Goal: Go to known website: Go to known website

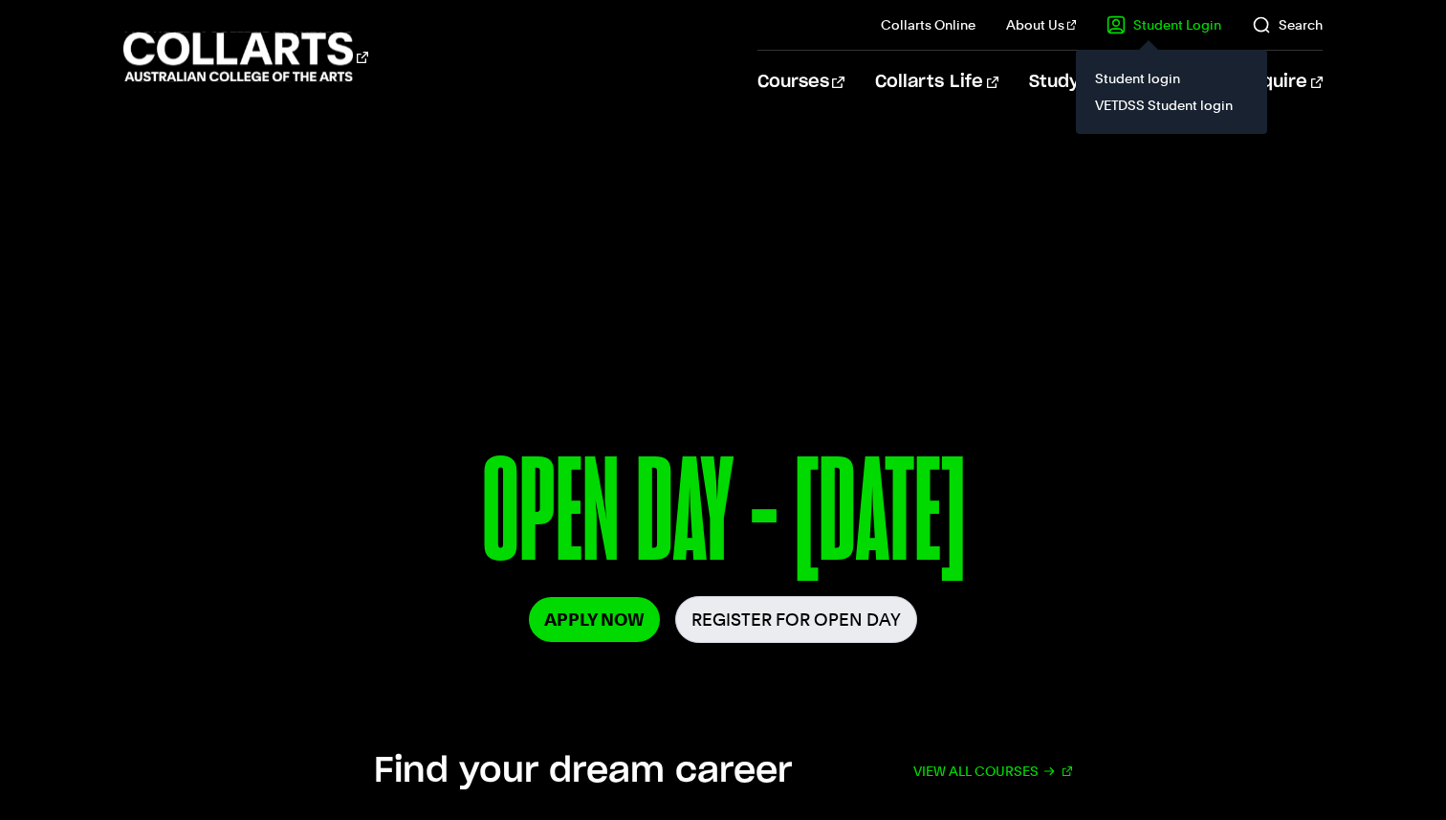
click at [1168, 25] on link "Student Login" at bounding box center [1164, 24] width 115 height 19
click at [1144, 77] on link "Student login" at bounding box center [1171, 78] width 161 height 27
click at [1182, 27] on link "Student Login" at bounding box center [1164, 24] width 115 height 19
click at [1146, 83] on link "Student login" at bounding box center [1171, 78] width 161 height 27
click at [1185, 34] on il "Student Login Student login VETDSS Student login" at bounding box center [1148, 25] width 145 height 50
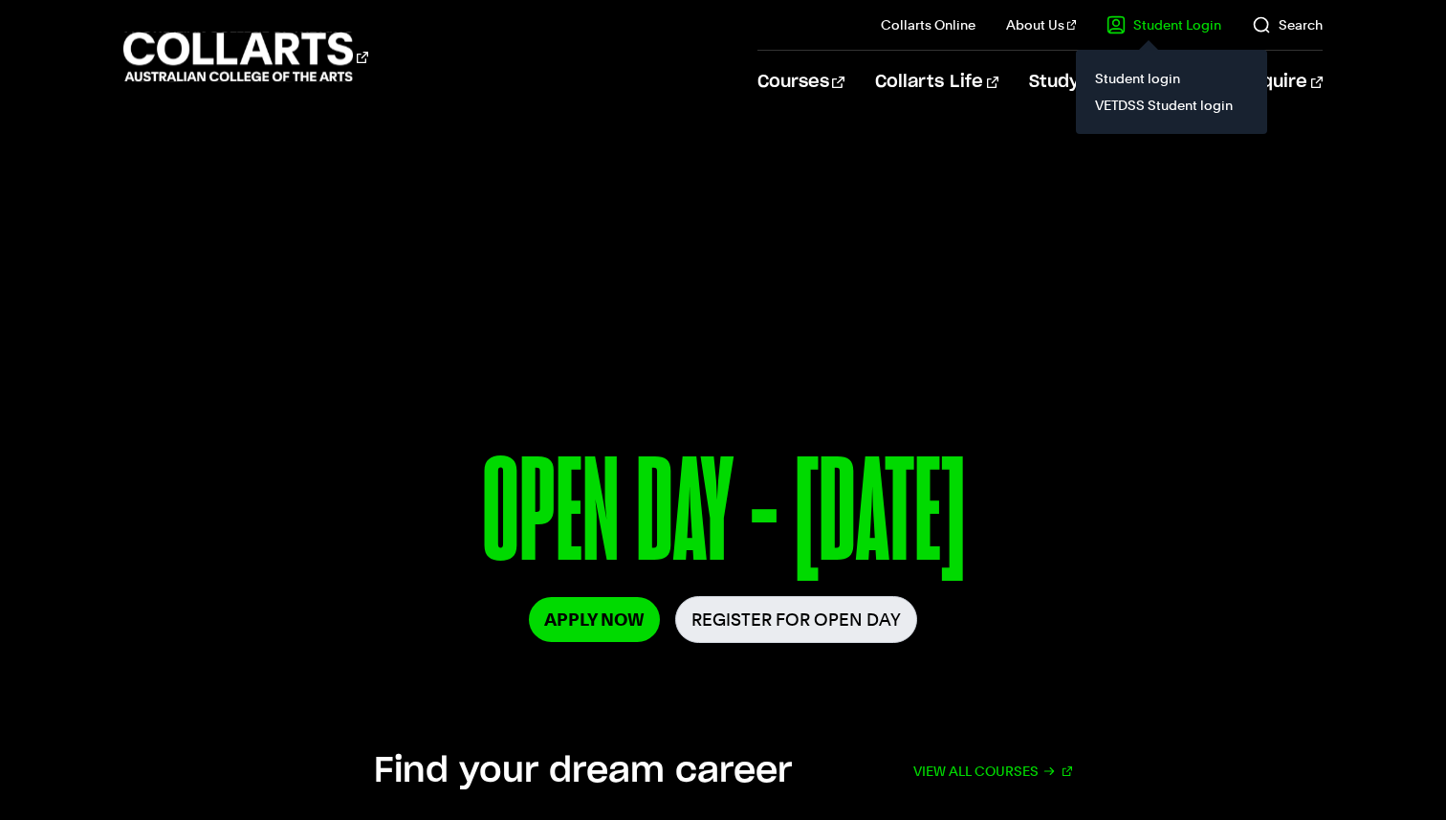
click at [1158, 24] on link "Student Login" at bounding box center [1164, 24] width 115 height 19
click at [1148, 83] on link "Student login" at bounding box center [1171, 78] width 161 height 27
